Goal: Task Accomplishment & Management: Manage account settings

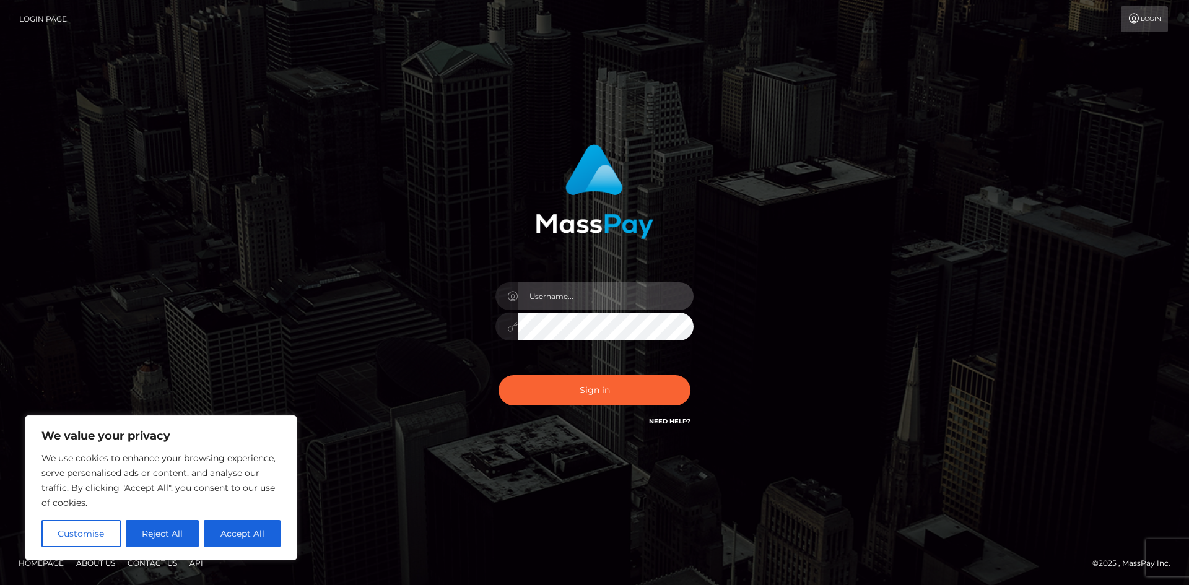
type input "hello.feetfinder"
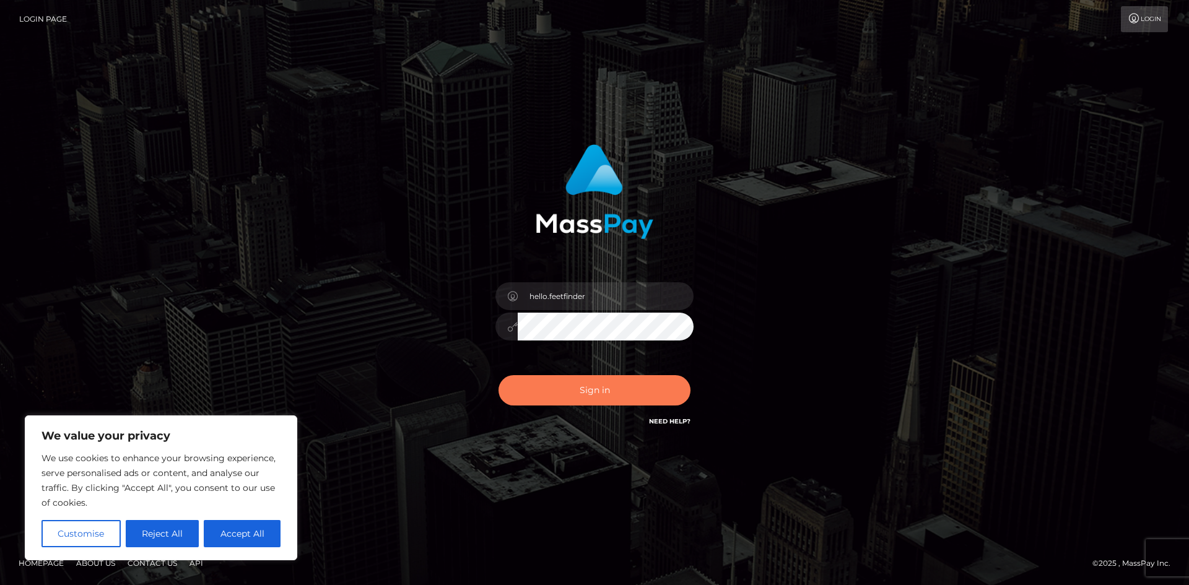
click at [620, 395] on button "Sign in" at bounding box center [595, 390] width 192 height 30
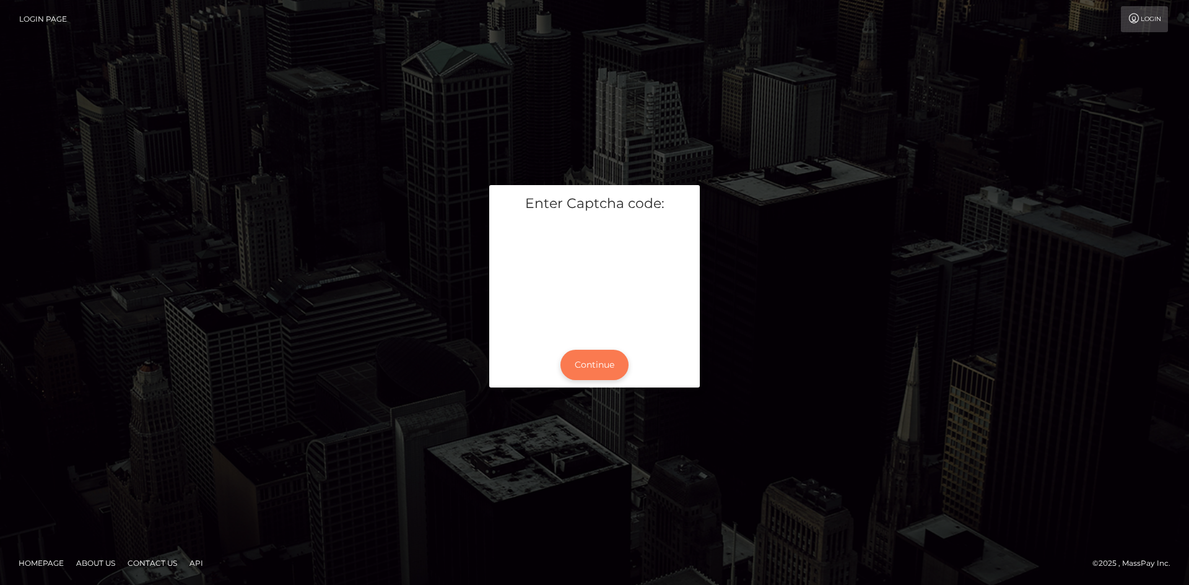
click at [611, 366] on button "Continue" at bounding box center [594, 365] width 68 height 30
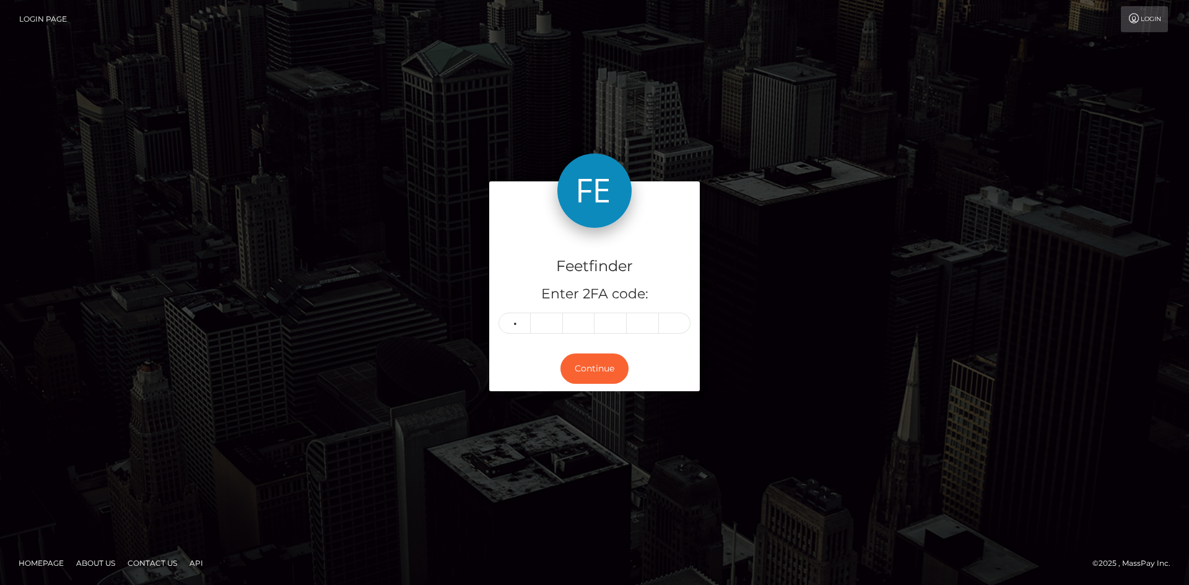
type input "4"
type input "5"
type input "0"
type input "6"
type input "7"
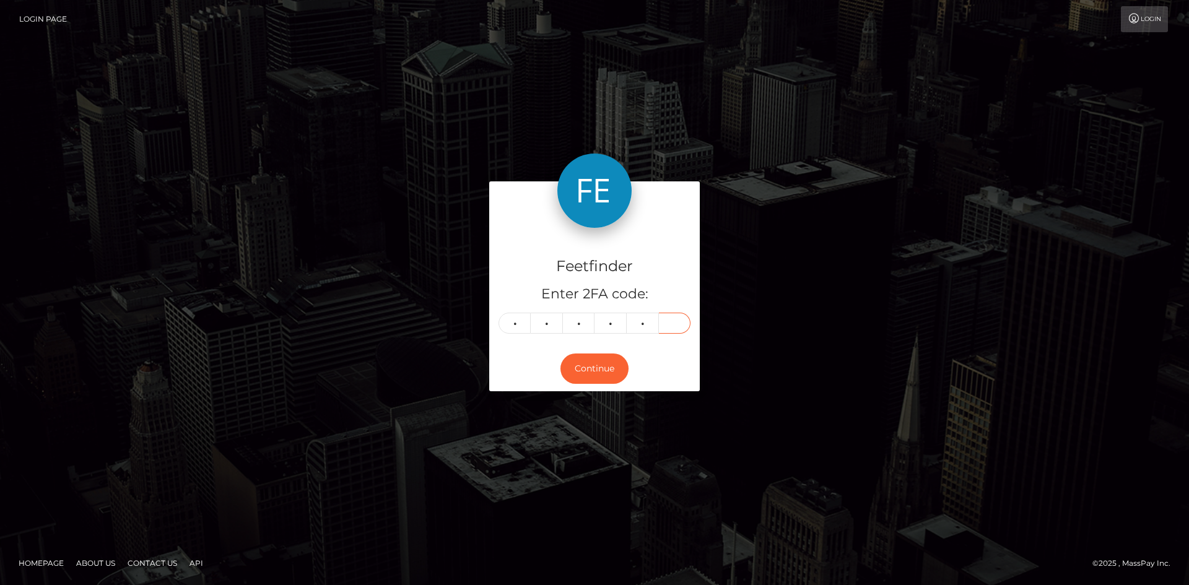
type input "1"
